Goal: Task Accomplishment & Management: Use online tool/utility

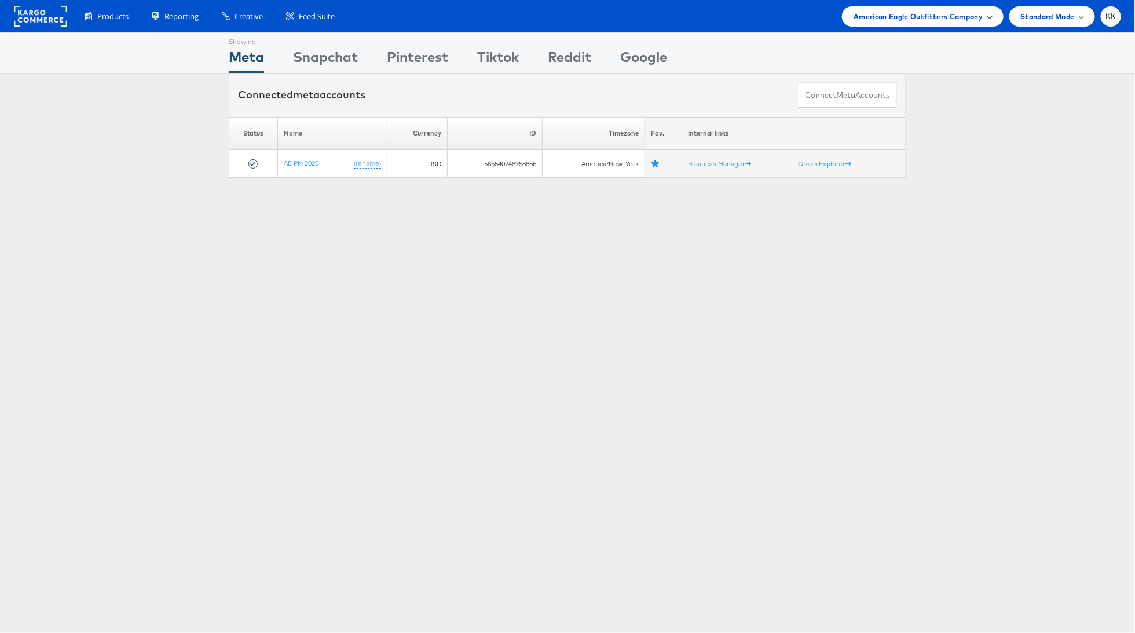
click at [943, 21] on span "American Eagle Outfitters Company" at bounding box center [918, 16] width 129 height 12
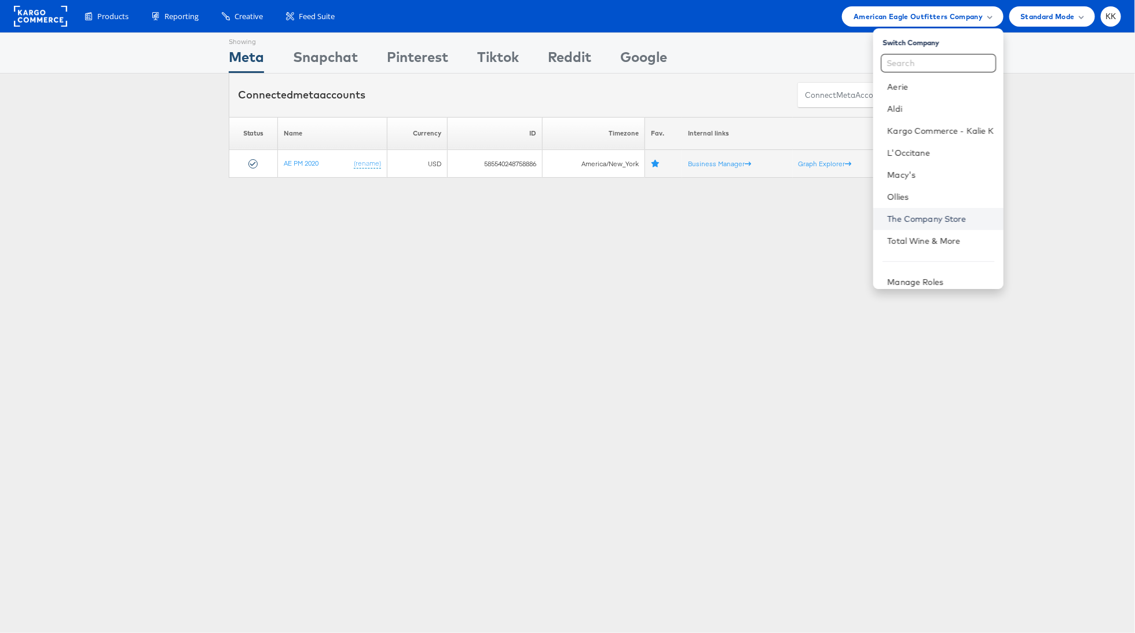
click at [932, 214] on link "The Company Store" at bounding box center [940, 219] width 107 height 12
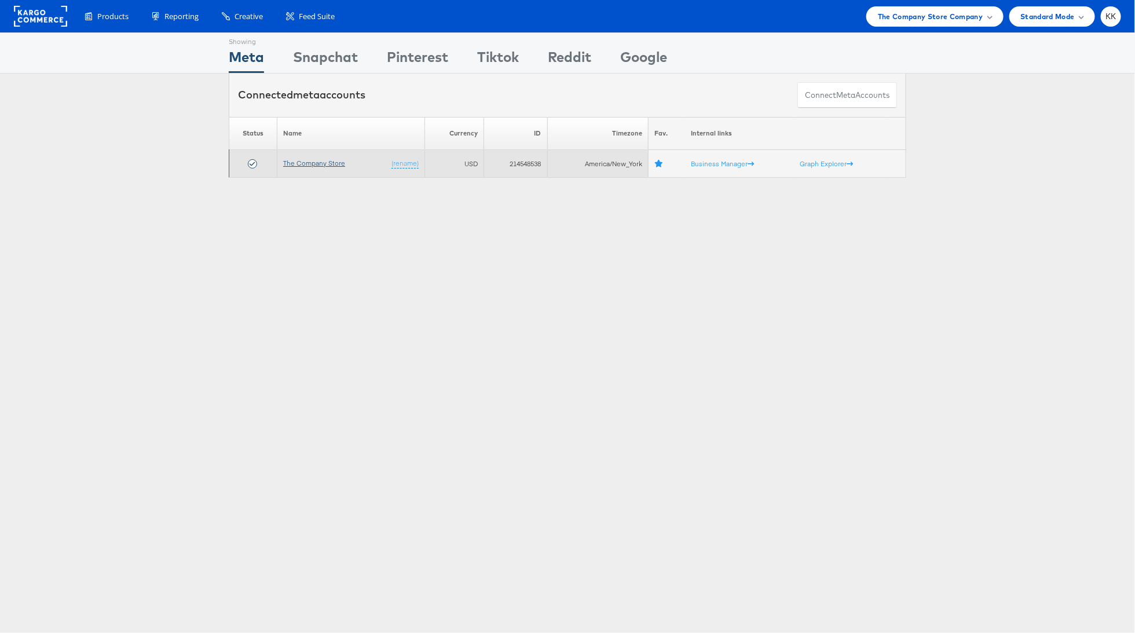
click at [314, 162] on link "The Company Store" at bounding box center [314, 163] width 62 height 9
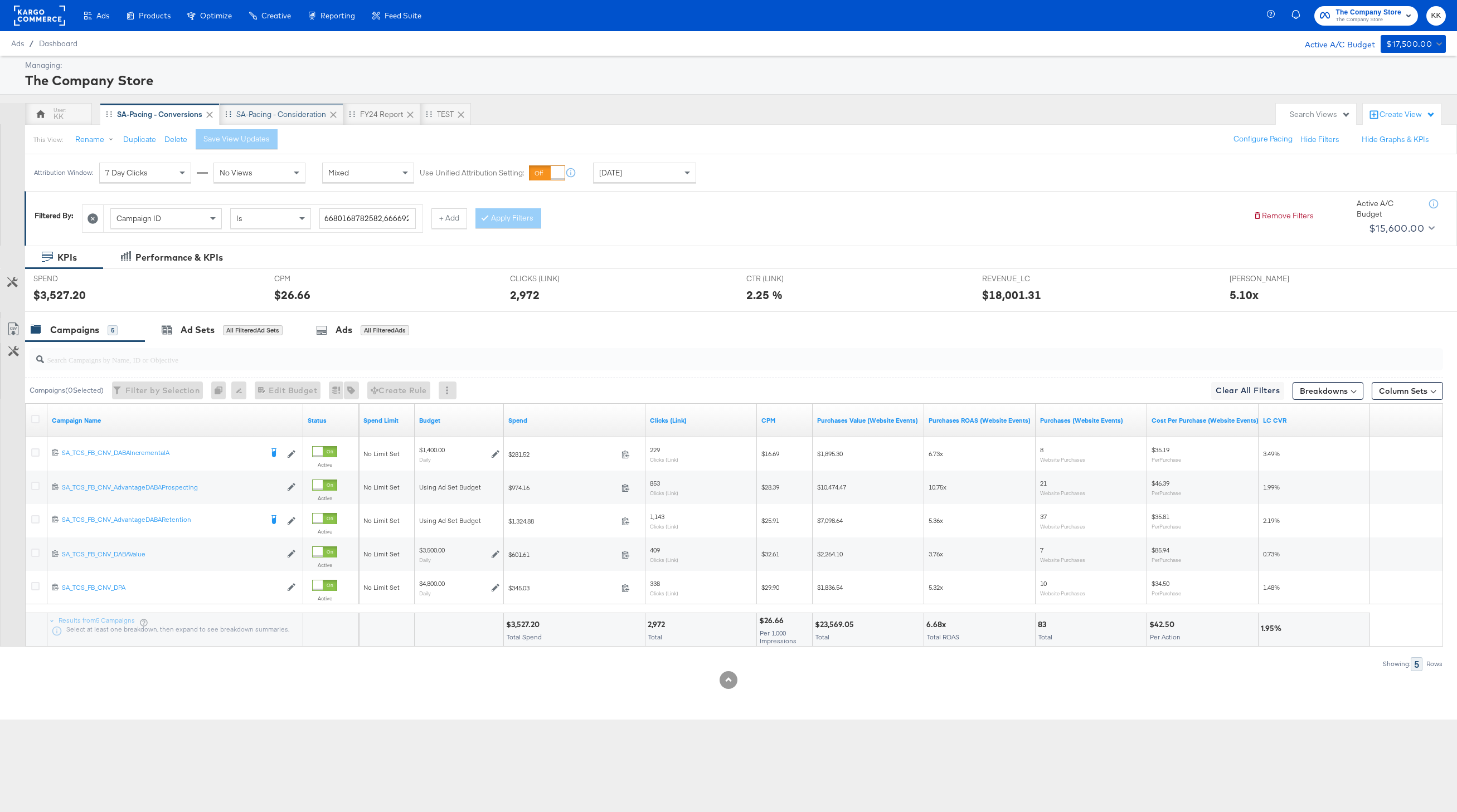
click at [294, 121] on div "SA-Pacing - Consideration" at bounding box center [281, 114] width 124 height 22
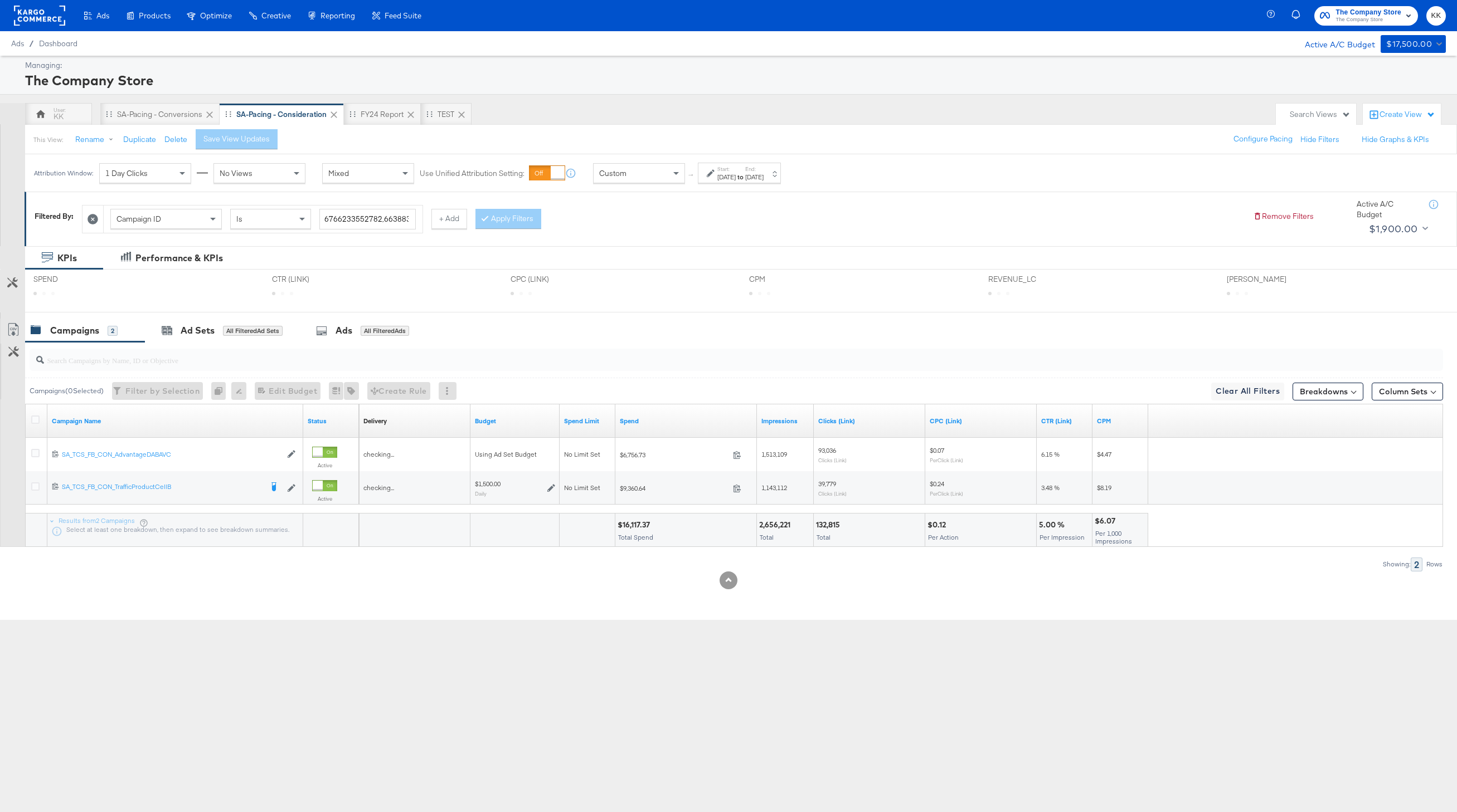
click at [662, 182] on div "Custom" at bounding box center [639, 173] width 90 height 19
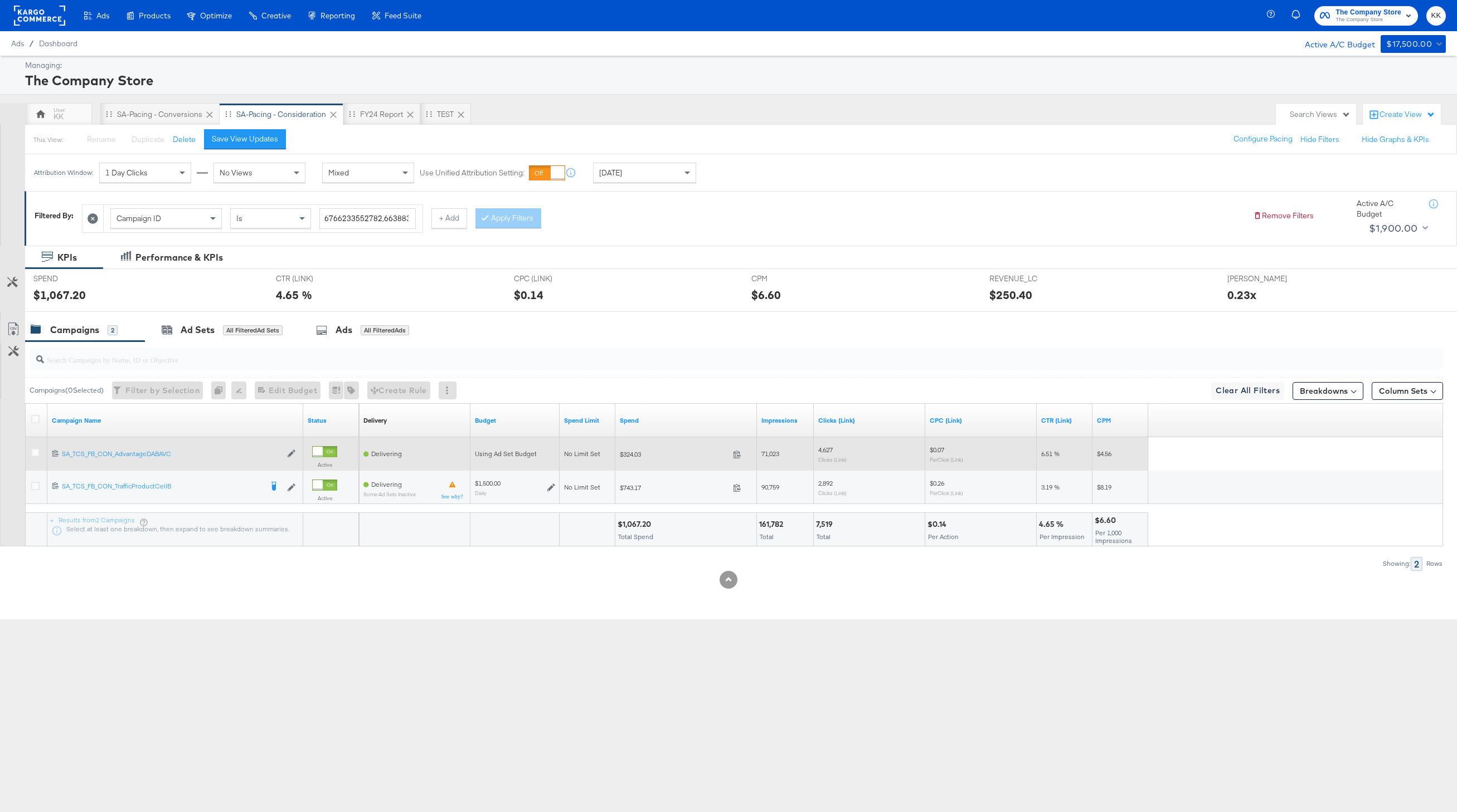
click at [34, 448] on div at bounding box center [37, 454] width 20 height 20
click at [34, 452] on icon at bounding box center [35, 452] width 9 height 9
click at [0, 0] on input "checkbox" at bounding box center [0, 0] width 0 height 0
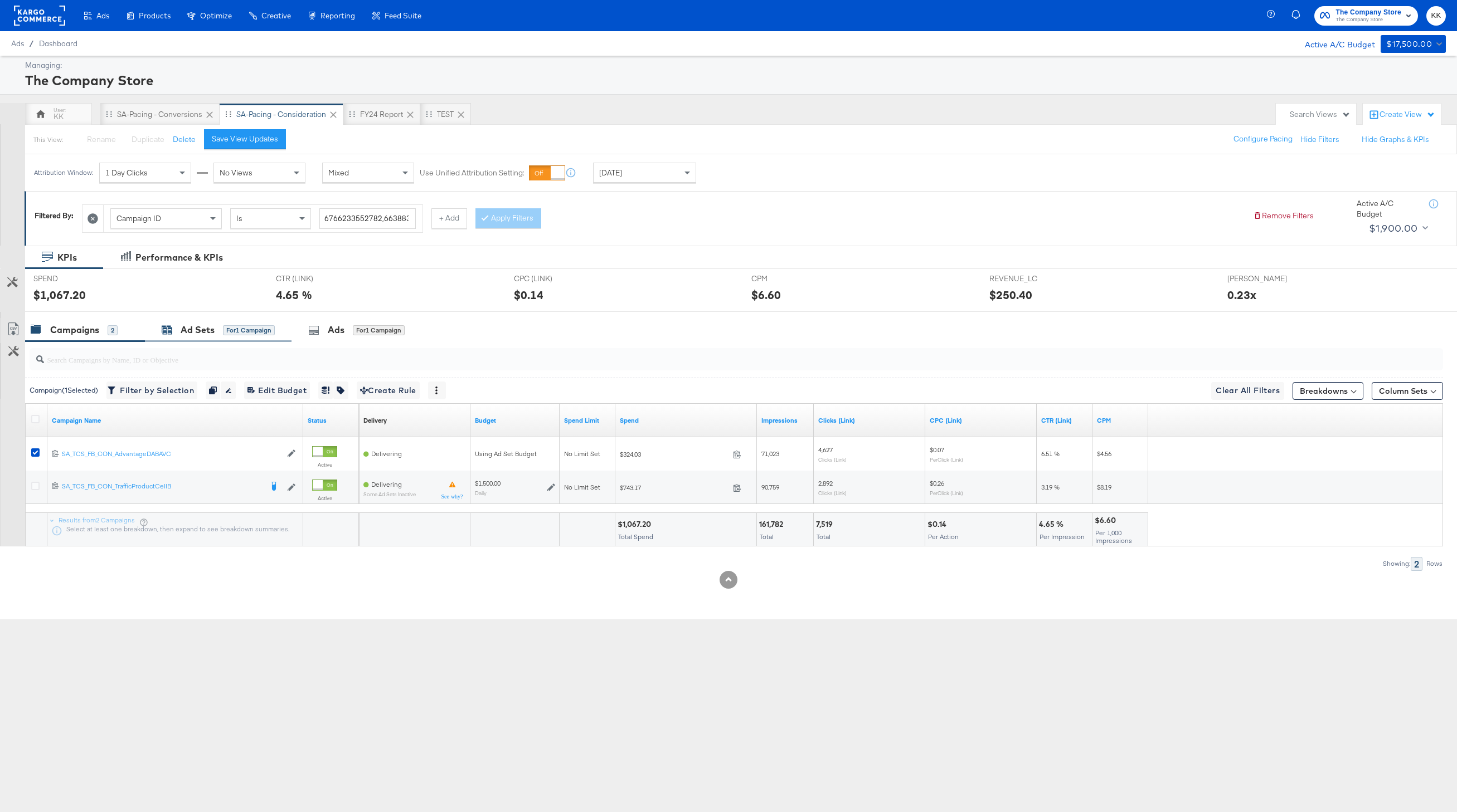
click at [192, 325] on div "Ad Sets" at bounding box center [197, 329] width 34 height 13
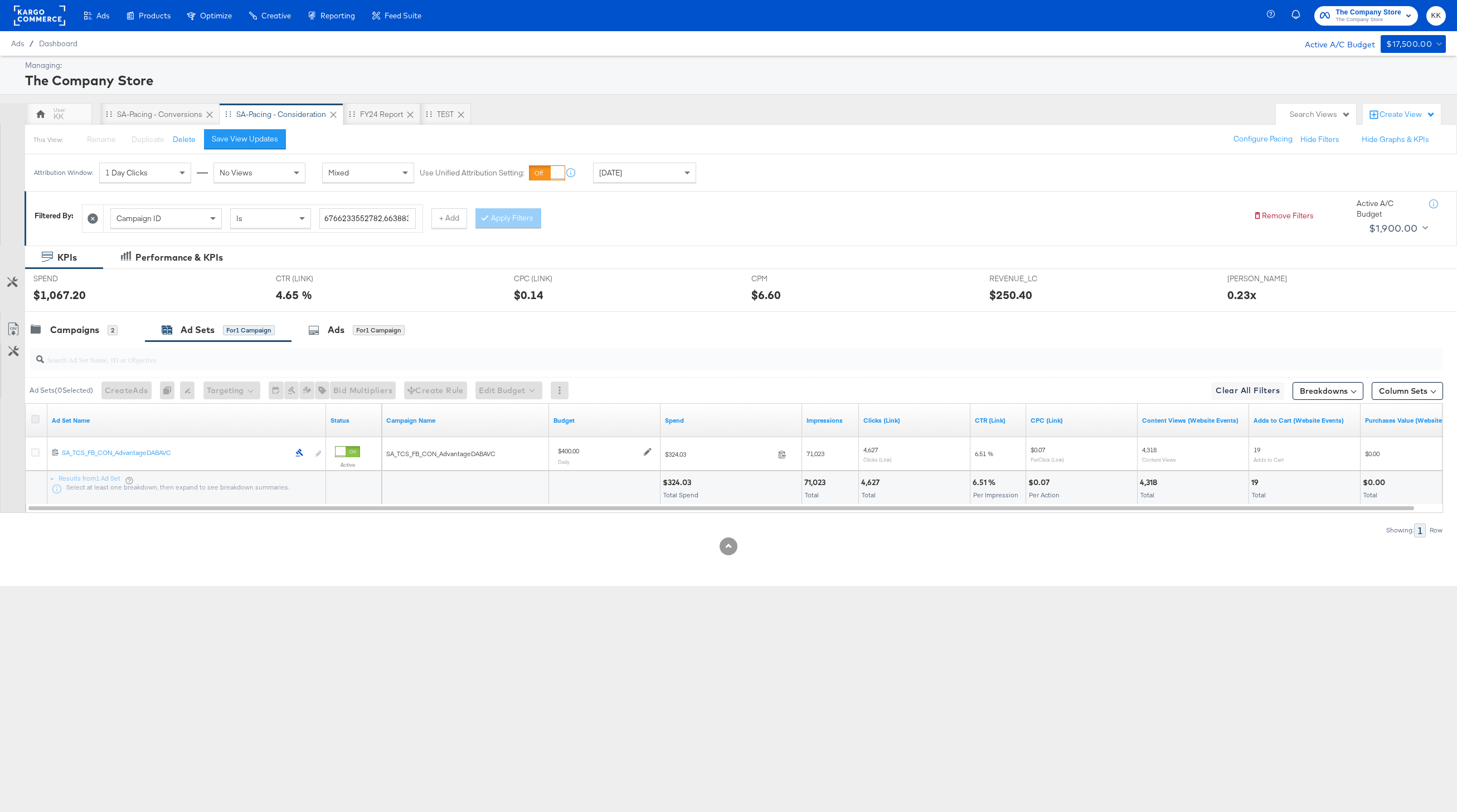
click at [34, 420] on icon at bounding box center [35, 419] width 9 height 9
click at [0, 0] on input "checkbox" at bounding box center [0, 0] width 0 height 0
click at [351, 393] on span "Bid Multipliers" at bounding box center [347, 391] width 59 height 13
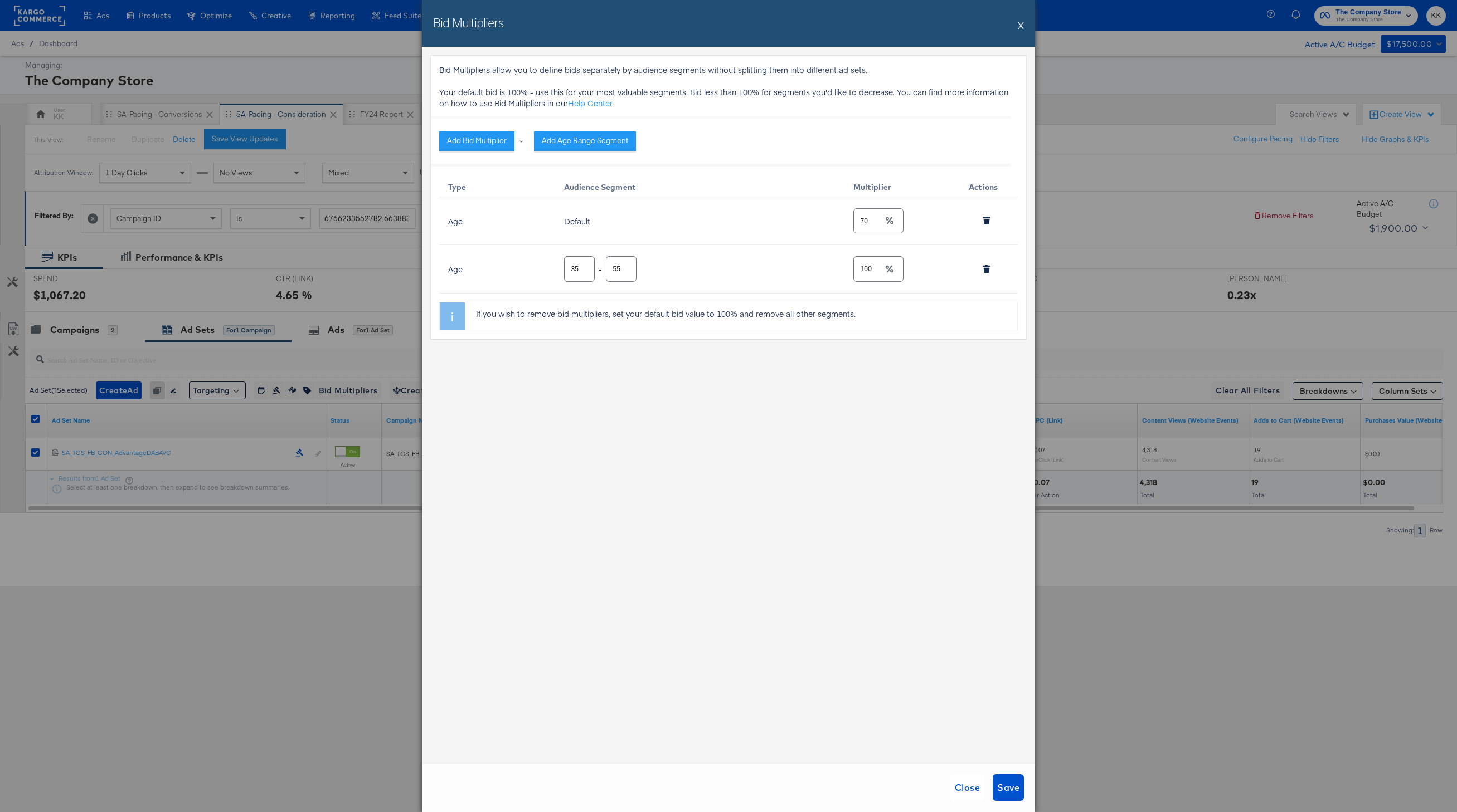
click at [1019, 26] on button "X" at bounding box center [1021, 24] width 6 height 22
